Goal: Task Accomplishment & Management: Manage account settings

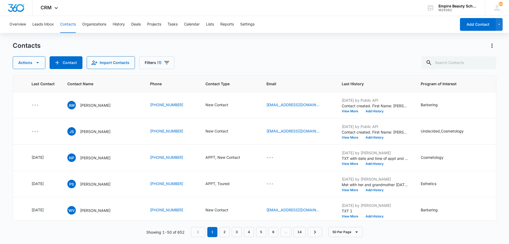
scroll to position [0, 77]
click at [45, 131] on icon "Last Contact - - Select to Edit Field" at bounding box center [44, 131] width 5 height 5
click at [44, 98] on input at bounding box center [38, 97] width 39 height 6
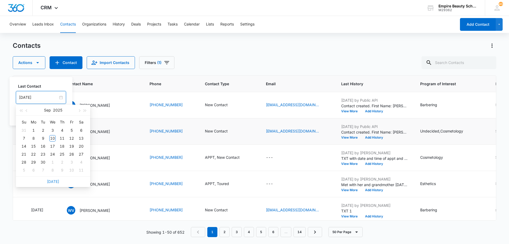
type input "[DATE]"
click at [50, 182] on link "[DATE]" at bounding box center [53, 181] width 12 height 5
type input "[DATE]"
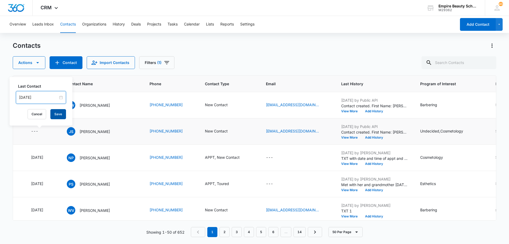
click at [53, 115] on button "Save" at bounding box center [58, 114] width 16 height 10
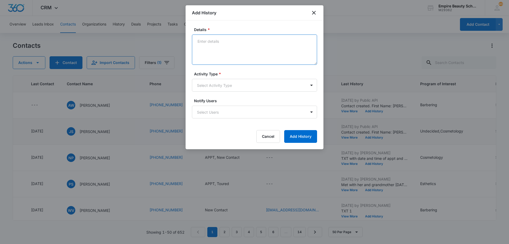
click at [256, 41] on textarea "Details *" at bounding box center [254, 49] width 125 height 30
type textarea "LVM 1"
click at [252, 86] on body "CRM Apps Forms CRM Email Shop Payments POS Files Brand Settings Empire Beauty S…" at bounding box center [254, 122] width 509 height 244
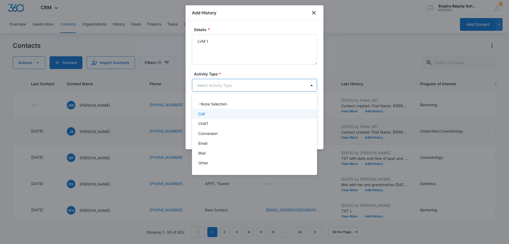
click at [244, 115] on div "Call" at bounding box center [253, 114] width 111 height 6
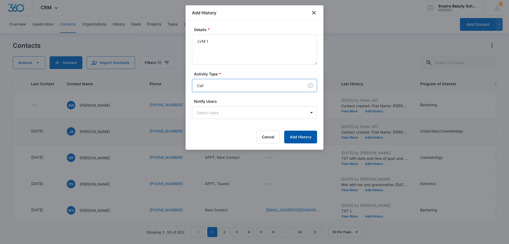
click at [300, 135] on button "Add History" at bounding box center [300, 137] width 33 height 13
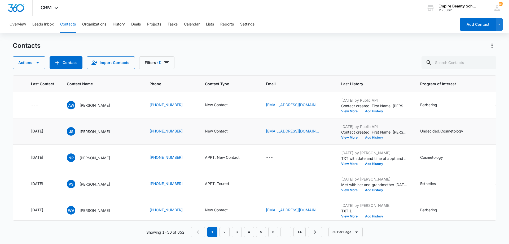
click at [376, 136] on button "Add History" at bounding box center [374, 137] width 25 height 3
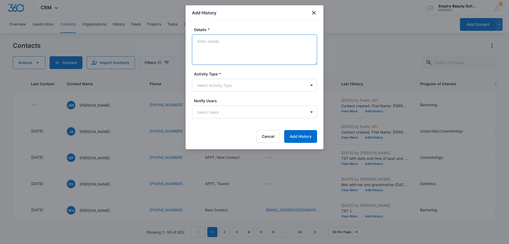
click at [269, 48] on textarea "Details *" at bounding box center [254, 49] width 125 height 30
type textarea "EM 1"
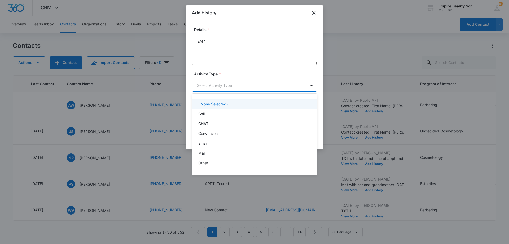
click at [259, 89] on body "CRM Apps Forms CRM Email Shop Payments POS Files Brand Settings Empire Beauty S…" at bounding box center [254, 122] width 509 height 244
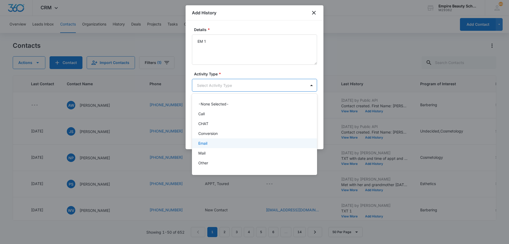
click at [244, 144] on div "Email" at bounding box center [253, 143] width 111 height 6
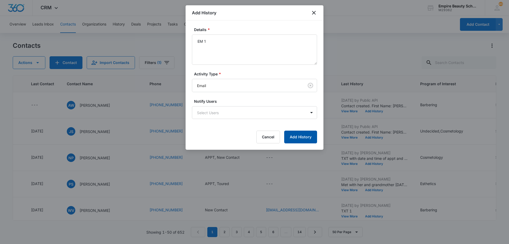
click at [296, 133] on button "Add History" at bounding box center [300, 137] width 33 height 13
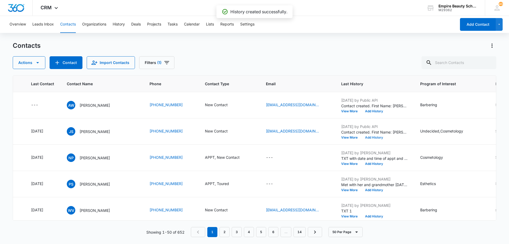
click at [372, 136] on button "Add History" at bounding box center [374, 137] width 25 height 3
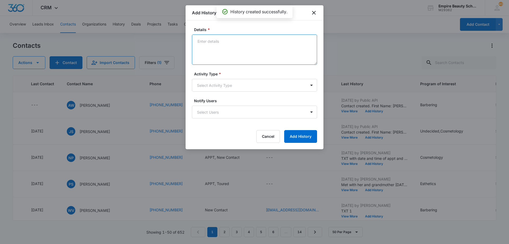
click at [234, 45] on textarea "Details *" at bounding box center [254, 49] width 125 height 30
type textarea "TXT 1"
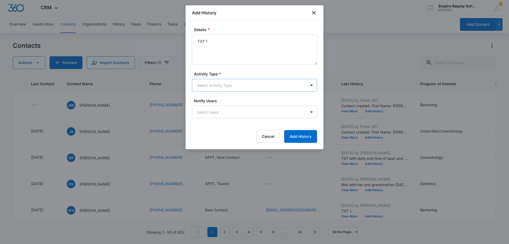
click at [236, 85] on body "CRM Apps Forms CRM Email Shop Payments POS Files Brand Settings Empire Beauty S…" at bounding box center [254, 122] width 509 height 244
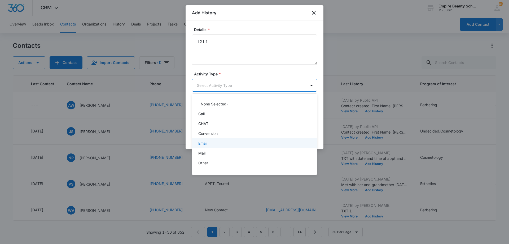
scroll to position [28, 0]
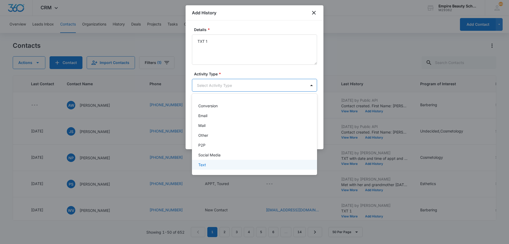
drag, startPoint x: 236, startPoint y: 163, endPoint x: 250, endPoint y: 157, distance: 15.0
click at [236, 163] on div "Text" at bounding box center [253, 165] width 111 height 6
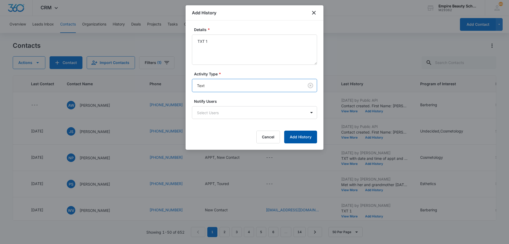
click at [296, 138] on button "Add History" at bounding box center [300, 137] width 33 height 13
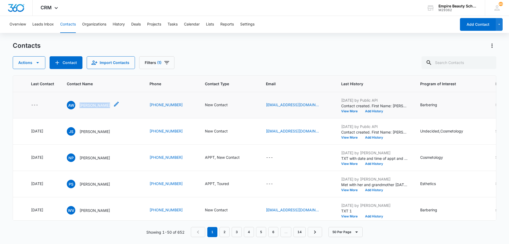
drag, startPoint x: 89, startPoint y: 106, endPoint x: 117, endPoint y: 106, distance: 27.6
click at [110, 106] on div "AW [PERSON_NAME]" at bounding box center [88, 105] width 43 height 8
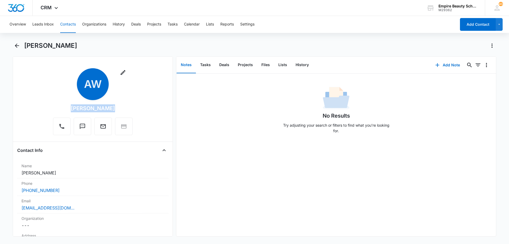
drag, startPoint x: 115, startPoint y: 109, endPoint x: 72, endPoint y: 111, distance: 43.0
click at [72, 111] on div "Remove AW [PERSON_NAME]" at bounding box center [93, 101] width 80 height 67
copy div "[PERSON_NAME]"
click at [67, 23] on button "Contacts" at bounding box center [68, 24] width 16 height 17
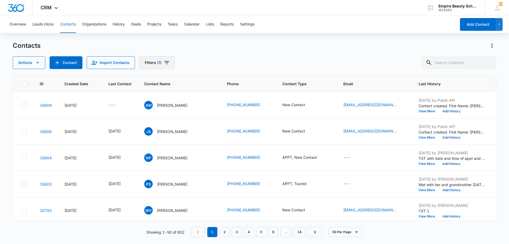
click at [169, 61] on button "Filters (1)" at bounding box center [156, 62] width 35 height 13
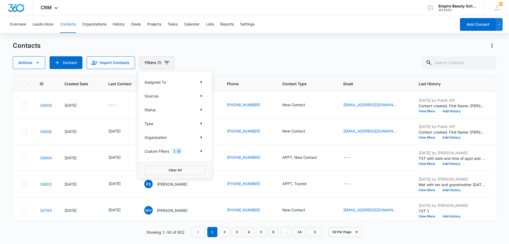
click at [179, 150] on icon "Clear" at bounding box center [179, 151] width 4 height 4
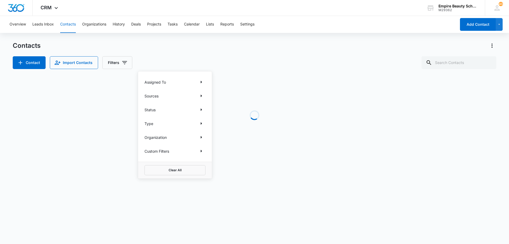
click at [273, 55] on div "Contacts Contact Import Contacts Filters Assigned To Sources Status Type Organi…" at bounding box center [255, 55] width 484 height 28
click at [470, 64] on input "text" at bounding box center [459, 62] width 75 height 13
paste input "[PERSON_NAME]"
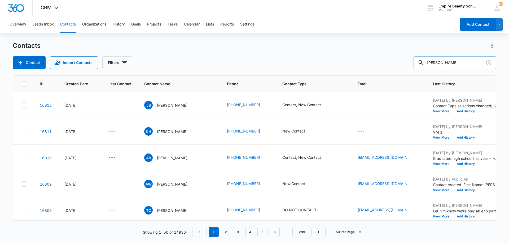
type input "[PERSON_NAME]"
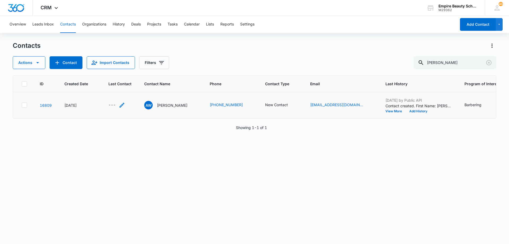
click at [122, 105] on icon "Last Contact - - Select to Edit Field" at bounding box center [122, 105] width 5 height 5
click at [117, 71] on input at bounding box center [116, 71] width 39 height 6
type input "[DATE]"
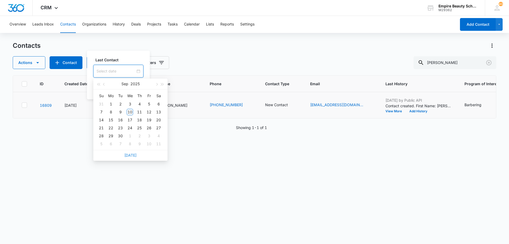
click at [128, 155] on link "[DATE]" at bounding box center [130, 155] width 12 height 5
type input "[DATE]"
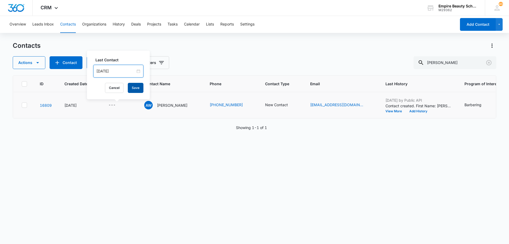
click at [131, 86] on button "Save" at bounding box center [136, 88] width 16 height 10
click at [406, 112] on button "View More" at bounding box center [396, 111] width 20 height 3
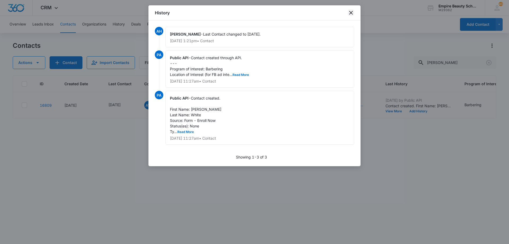
click at [351, 14] on icon "close" at bounding box center [351, 13] width 4 height 4
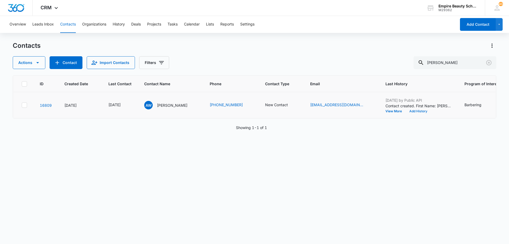
click at [417, 112] on button "Add History" at bounding box center [418, 111] width 25 height 3
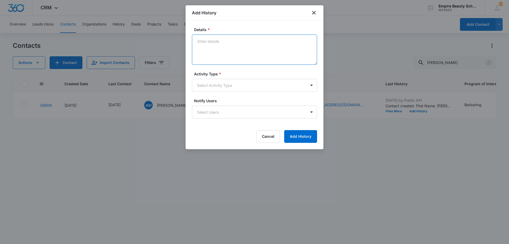
click at [241, 44] on textarea "Details *" at bounding box center [254, 49] width 125 height 30
type textarea "LVM 1"
click at [241, 86] on body "CRM Apps Forms CRM Email Shop Payments POS Files Brand Settings Empire Beauty S…" at bounding box center [254, 122] width 509 height 244
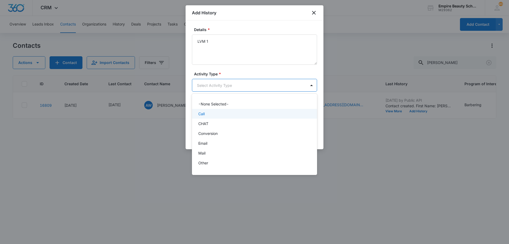
click at [240, 116] on div "Call" at bounding box center [254, 114] width 125 height 10
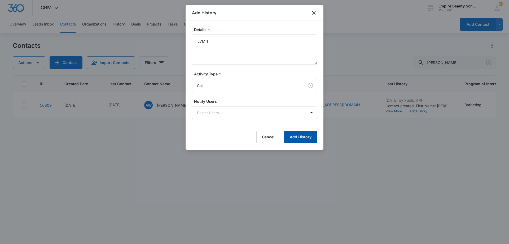
click at [293, 138] on button "Add History" at bounding box center [300, 137] width 33 height 13
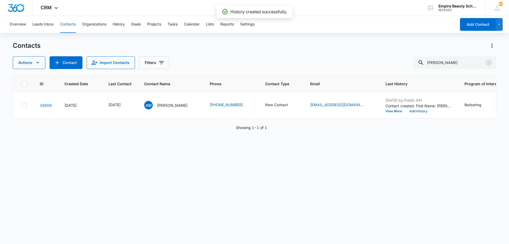
click at [423, 111] on button "Add History" at bounding box center [418, 111] width 25 height 3
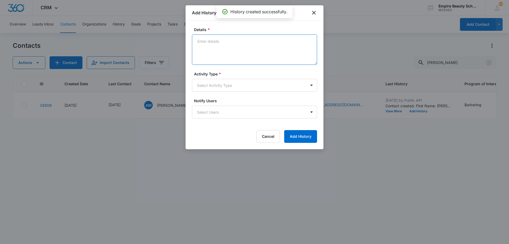
click at [227, 46] on textarea "Details *" at bounding box center [254, 49] width 125 height 30
type textarea "EM 1"
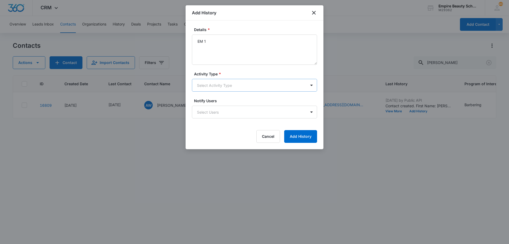
click at [239, 88] on body "CRM Apps Forms CRM Email Shop Payments POS Files Brand Settings Empire Beauty S…" at bounding box center [254, 122] width 509 height 244
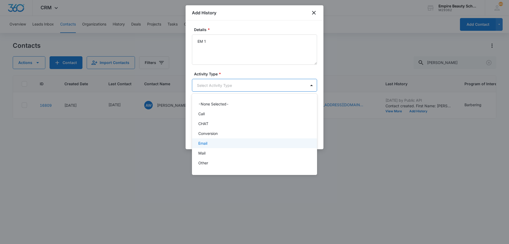
click at [232, 143] on div "Email" at bounding box center [253, 143] width 111 height 6
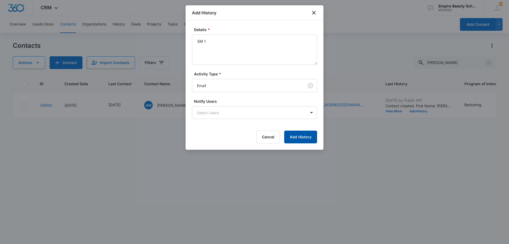
click at [292, 135] on button "Add History" at bounding box center [300, 137] width 33 height 13
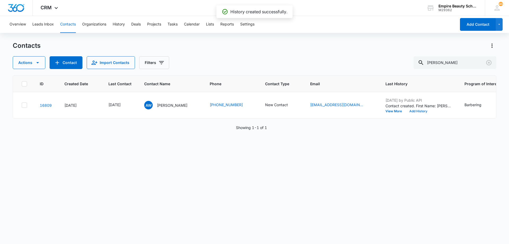
click at [421, 111] on button "Add History" at bounding box center [418, 111] width 25 height 3
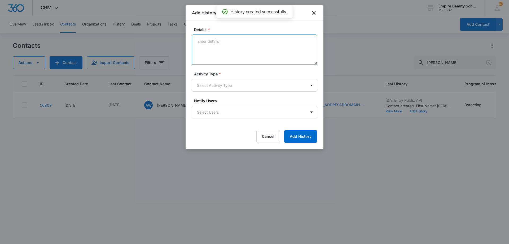
click at [240, 47] on textarea "Details *" at bounding box center [254, 49] width 125 height 30
type textarea "TXT 1"
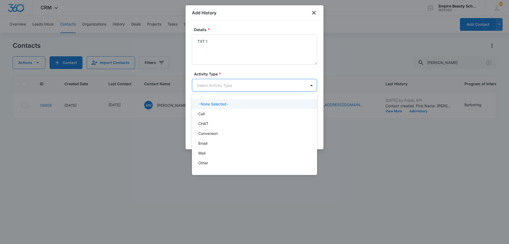
click at [239, 86] on body "CRM Apps Forms CRM Email Shop Payments POS Files Brand Settings Empire Beauty S…" at bounding box center [254, 122] width 509 height 244
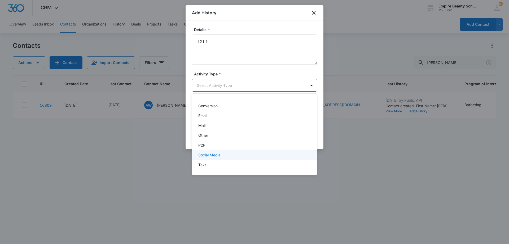
click at [237, 159] on div "Social Media" at bounding box center [254, 155] width 125 height 10
click at [227, 88] on body "CRM Apps Forms CRM Email Shop Payments POS Files Brand Settings Empire Beauty S…" at bounding box center [254, 122] width 509 height 244
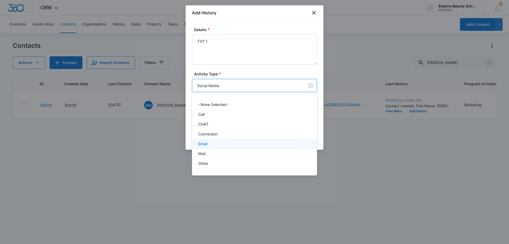
scroll to position [28, 0]
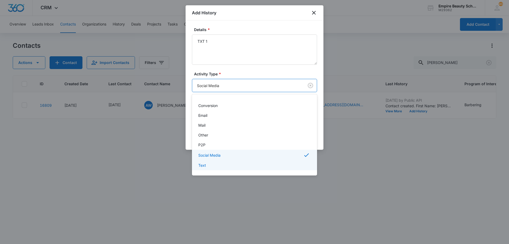
click at [230, 168] on div "Text" at bounding box center [254, 165] width 125 height 10
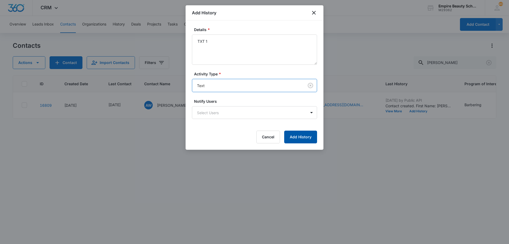
click at [306, 135] on button "Add History" at bounding box center [300, 137] width 33 height 13
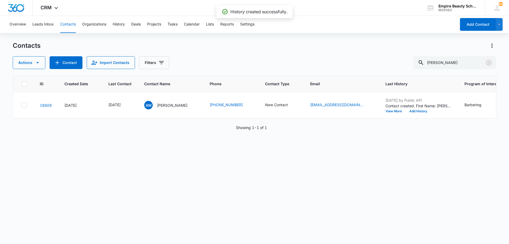
click at [490, 62] on icon "Clear" at bounding box center [489, 62] width 6 height 6
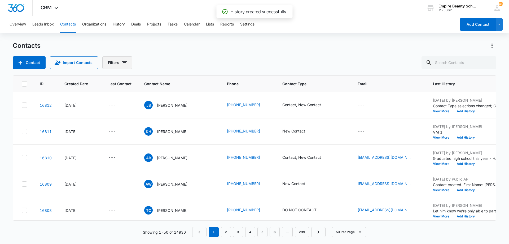
click at [125, 63] on icon "Filters" at bounding box center [124, 62] width 5 height 3
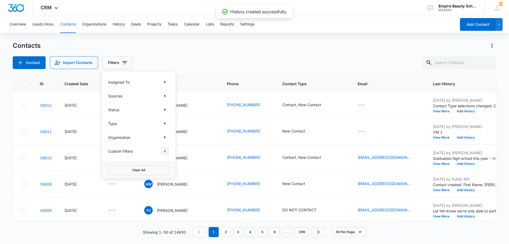
click at [165, 150] on icon "Show Custom Filters filters" at bounding box center [165, 151] width 6 height 6
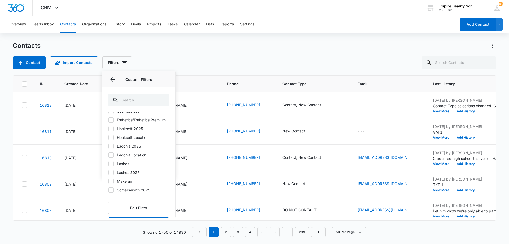
scroll to position [48, 0]
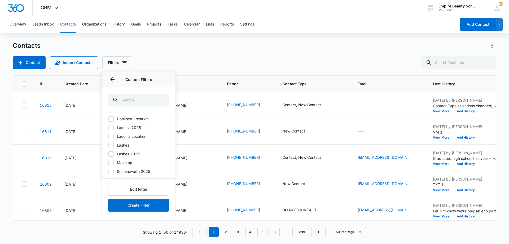
click at [112, 171] on icon at bounding box center [111, 171] width 3 height 2
click at [109, 171] on input "Somersworth 2025" at bounding box center [108, 171] width 0 height 0
checkbox input "true"
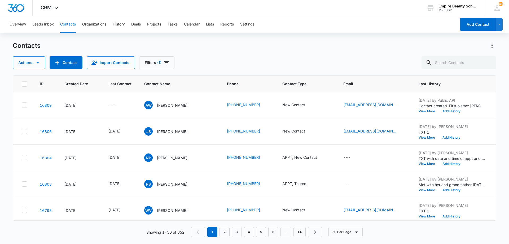
click at [244, 55] on div "Contacts Actions Contact Import Contacts Filters (1)" at bounding box center [255, 55] width 484 height 28
